Goal: Information Seeking & Learning: Learn about a topic

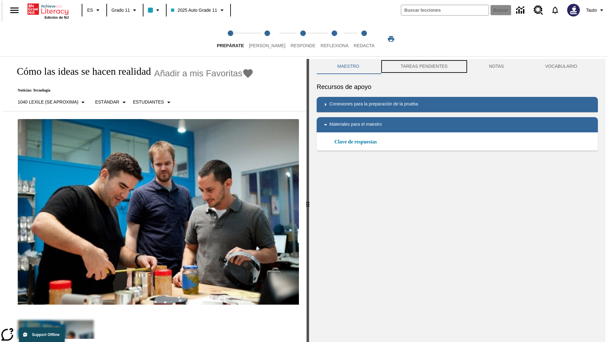
click at [423, 66] on button "TAREAS PENDIENTES" at bounding box center [424, 66] width 88 height 15
